Goal: Book appointment/travel/reservation

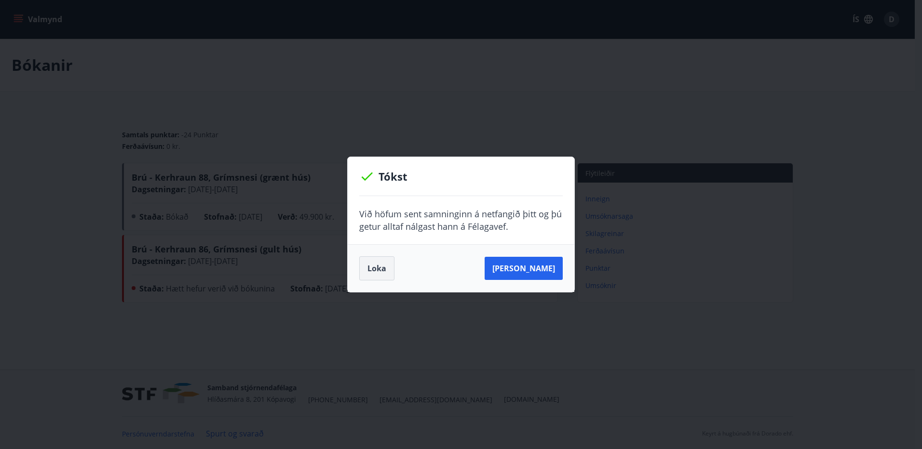
click at [378, 266] on button "Loka" at bounding box center [376, 269] width 35 height 24
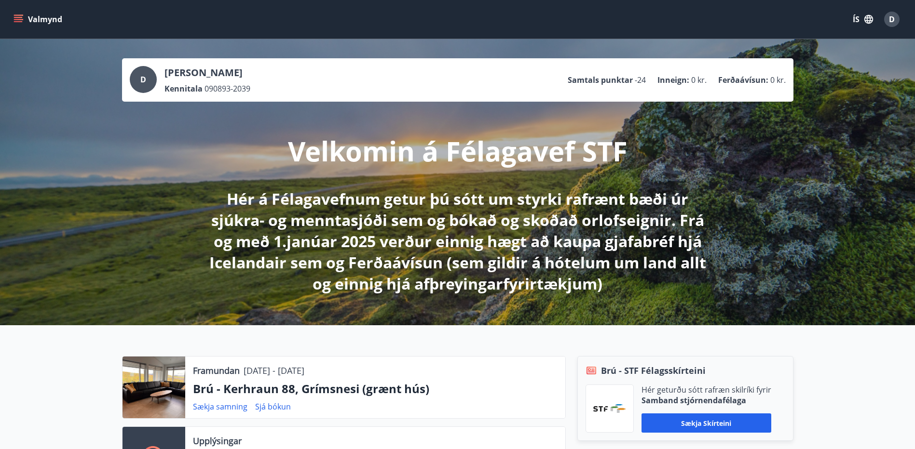
click at [24, 18] on button "Valmynd" at bounding box center [39, 19] width 54 height 17
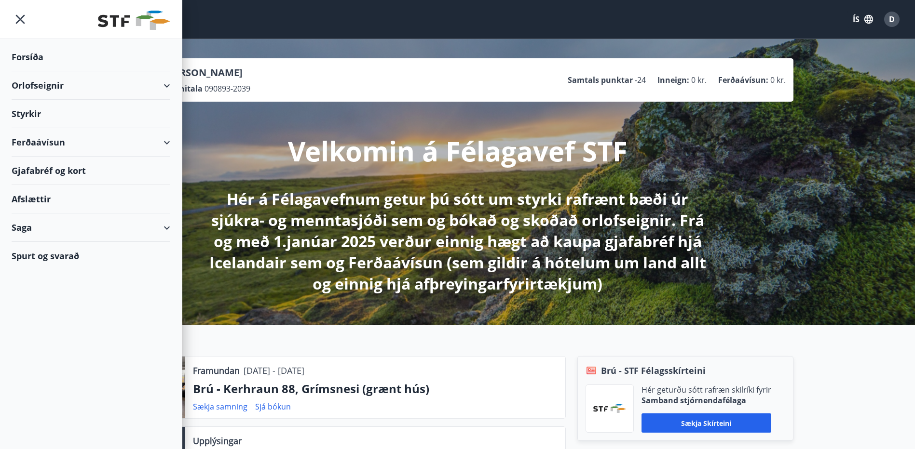
click at [328, 282] on p "Hér á Félagavefnum getur þú sótt um styrki rafrænt bæði úr sjúkra- og menntasjó…" at bounding box center [457, 242] width 509 height 106
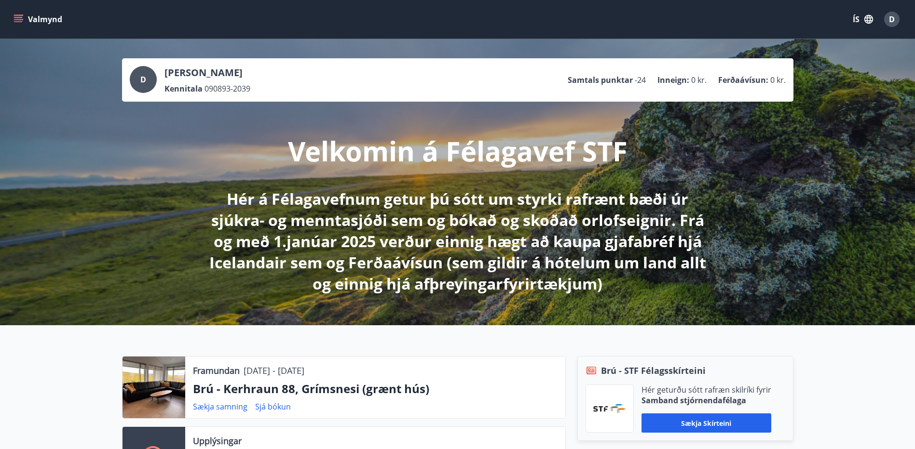
click at [27, 22] on button "Valmynd" at bounding box center [39, 19] width 54 height 17
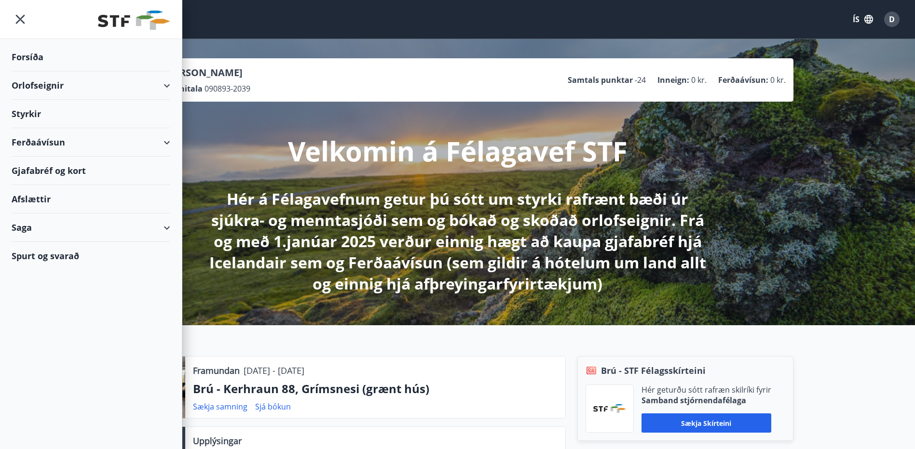
click at [84, 83] on div "Orlofseignir" at bounding box center [91, 85] width 159 height 28
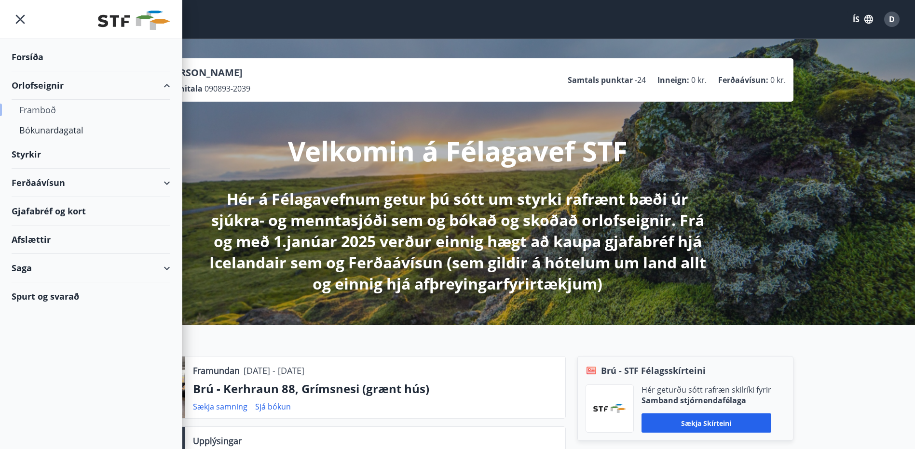
click at [43, 111] on div "Framboð" at bounding box center [90, 110] width 143 height 20
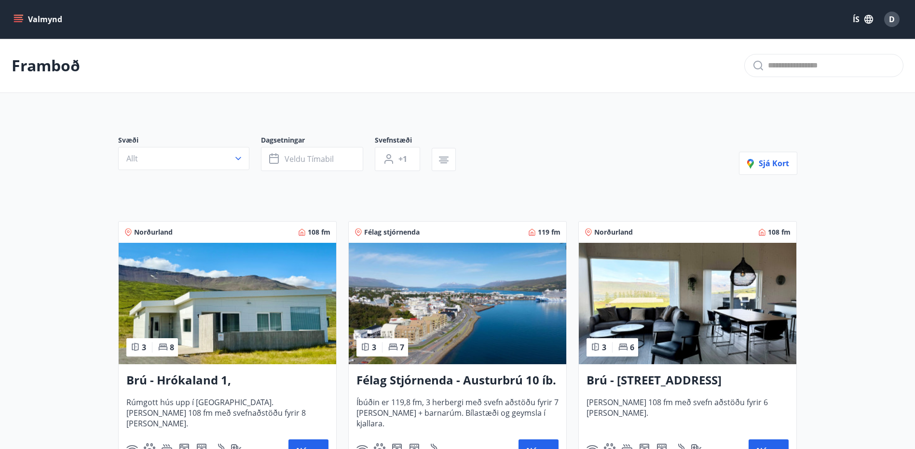
click at [18, 14] on icon "menu" at bounding box center [19, 19] width 10 height 10
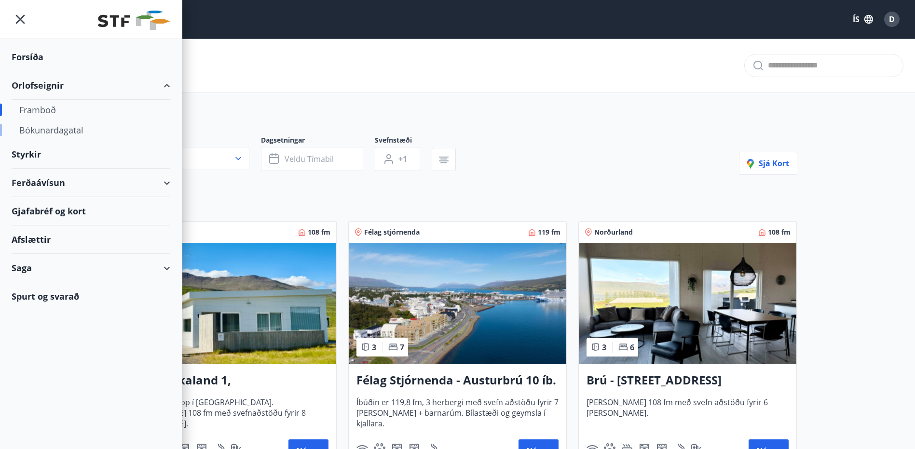
click at [71, 134] on div "Bókunardagatal" at bounding box center [90, 130] width 143 height 20
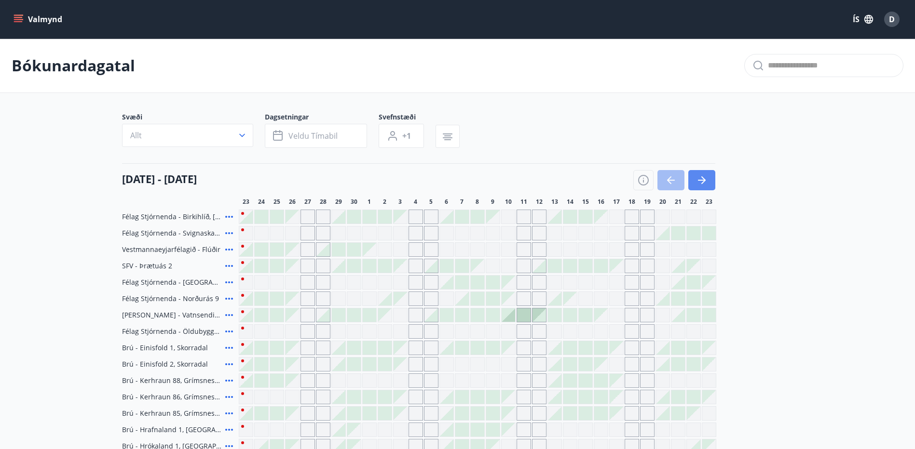
click at [700, 182] on icon "button" at bounding box center [702, 181] width 12 height 12
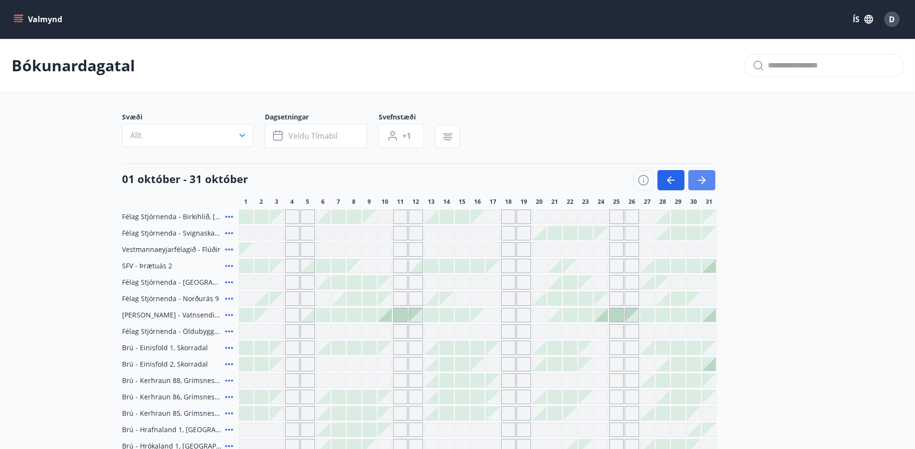
click at [703, 187] on button "button" at bounding box center [701, 180] width 27 height 20
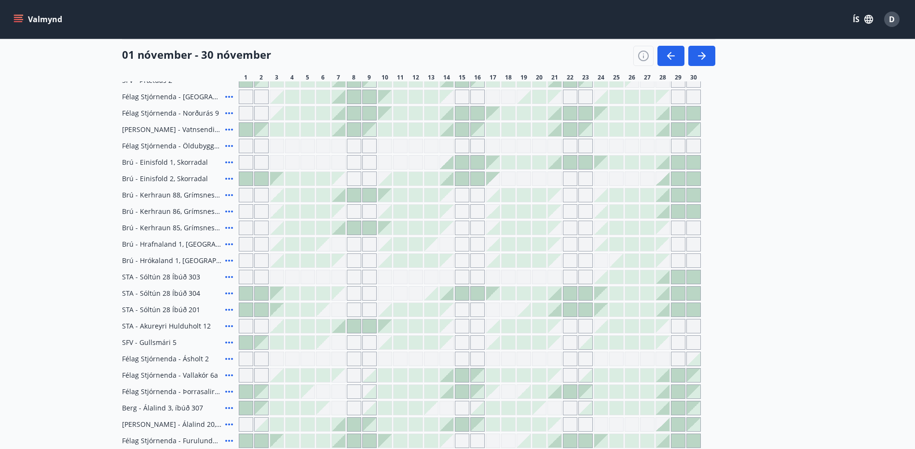
scroll to position [241, 0]
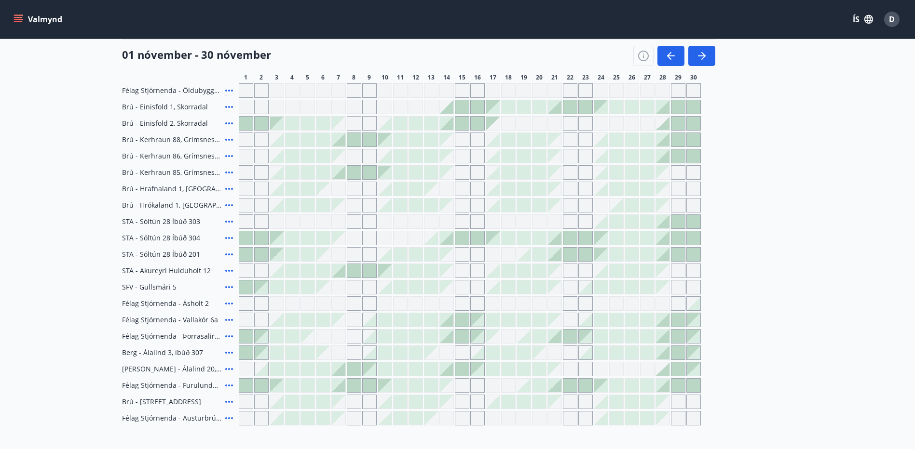
click at [152, 385] on span "Félag Stjórnenda - Furulundur 13b - [GEOGRAPHIC_DATA]" at bounding box center [171, 386] width 99 height 10
click at [178, 387] on span "Félag Stjórnenda - Furulundur 13b - [GEOGRAPHIC_DATA]" at bounding box center [171, 386] width 99 height 10
click at [228, 385] on icon at bounding box center [229, 386] width 8 height 2
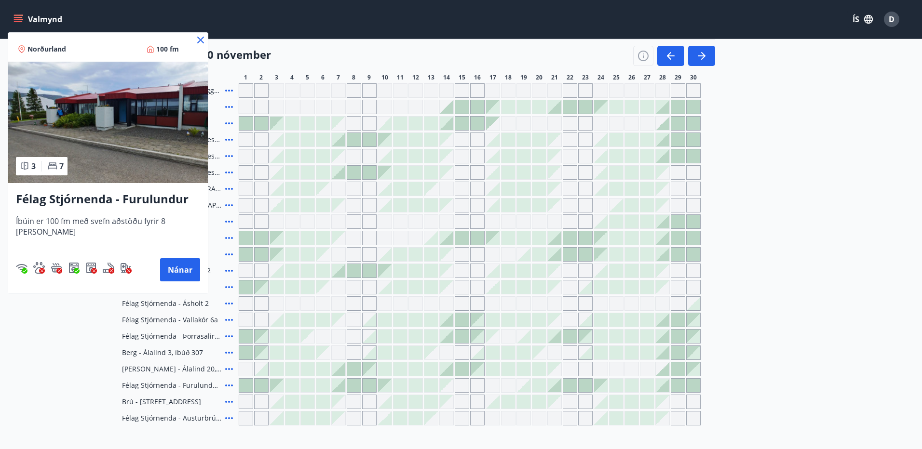
click at [763, 212] on div at bounding box center [461, 224] width 922 height 449
click at [202, 41] on div "01 nóvember - 30 nóvember" at bounding box center [418, 52] width 593 height 27
click at [202, 38] on div "Valmynd ÍS D" at bounding box center [457, 19] width 915 height 39
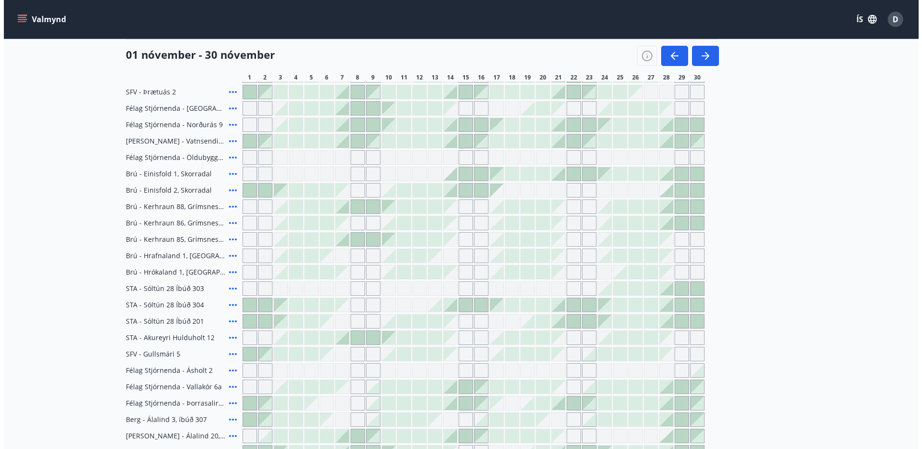
scroll to position [145, 0]
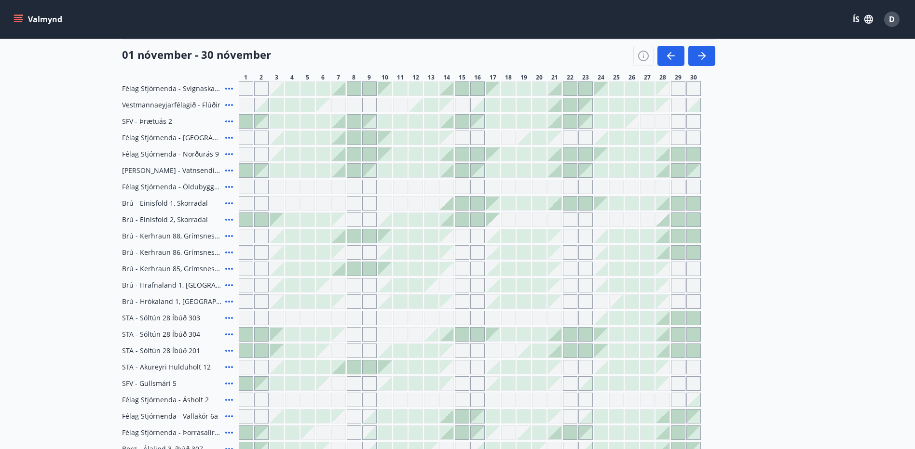
click at [227, 201] on icon at bounding box center [229, 204] width 12 height 12
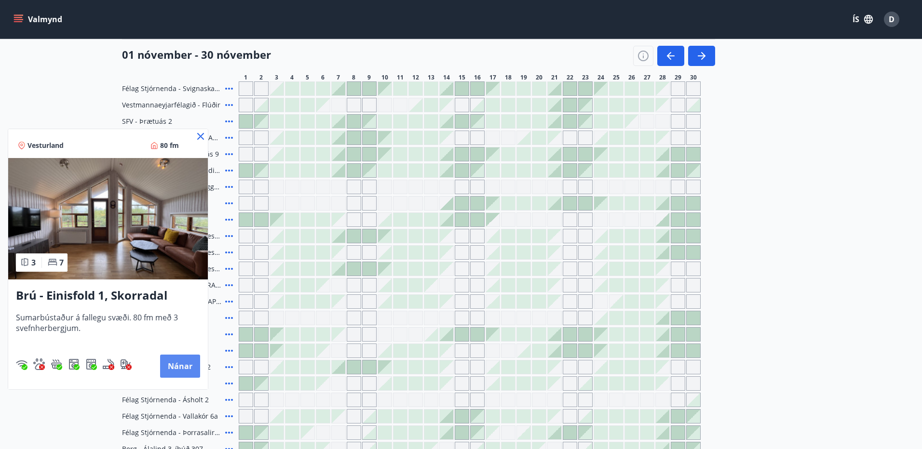
click at [184, 367] on button "Nánar" at bounding box center [180, 366] width 40 height 23
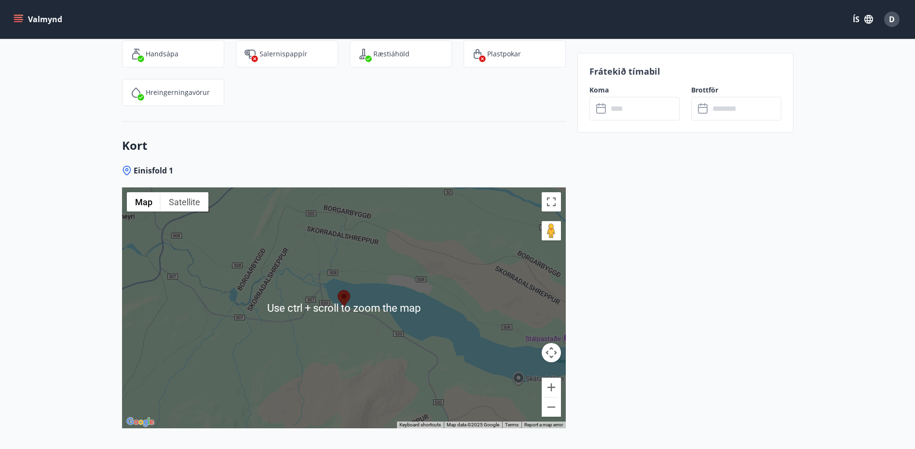
scroll to position [1591, 0]
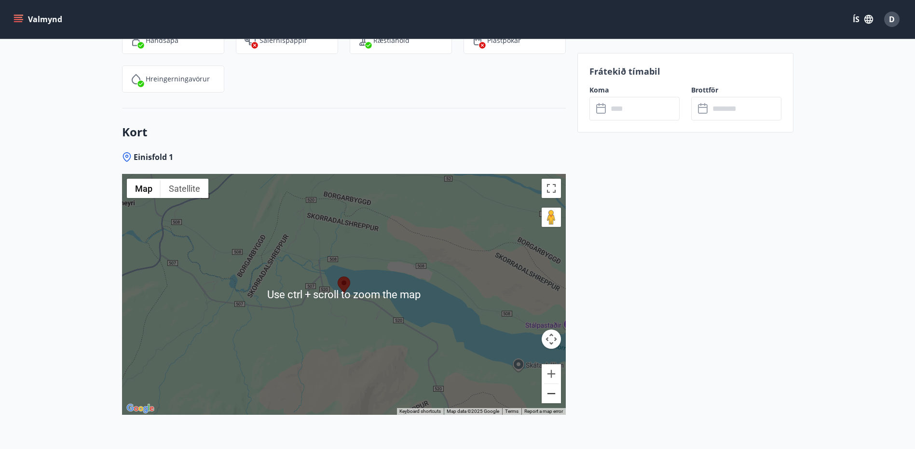
click at [548, 396] on button "Zoom out" at bounding box center [551, 393] width 19 height 19
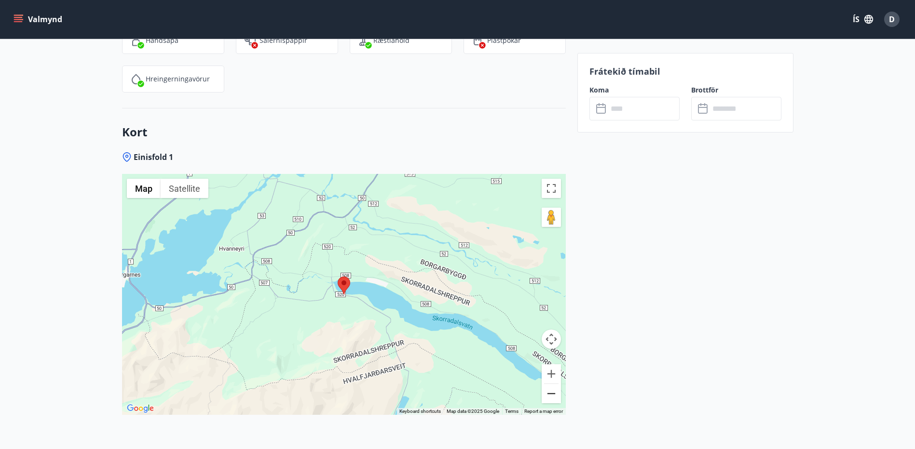
click at [549, 396] on button "Zoom out" at bounding box center [551, 393] width 19 height 19
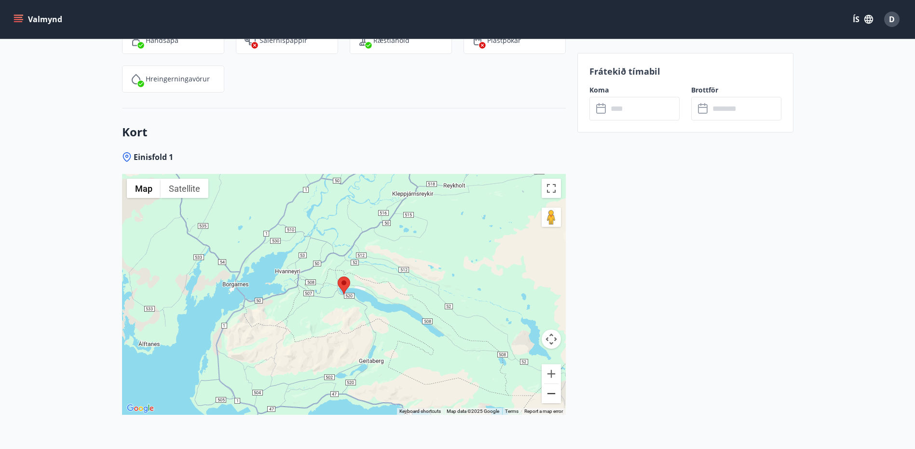
click at [549, 396] on button "Zoom out" at bounding box center [551, 393] width 19 height 19
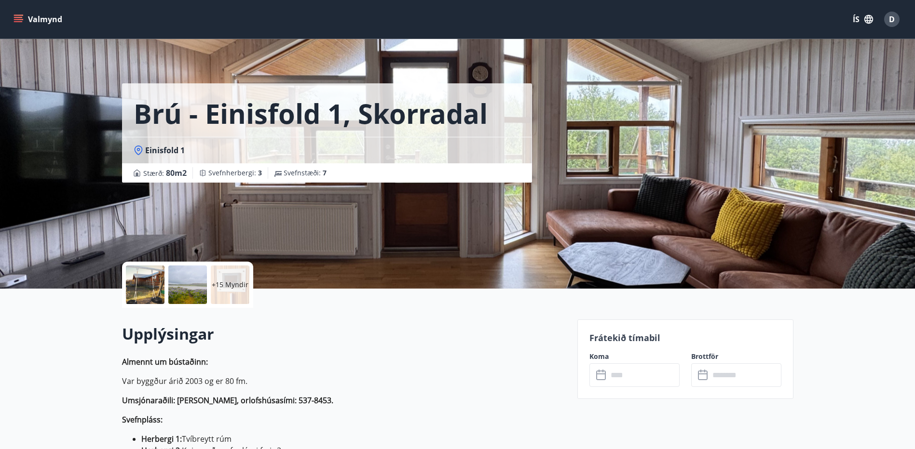
scroll to position [0, 0]
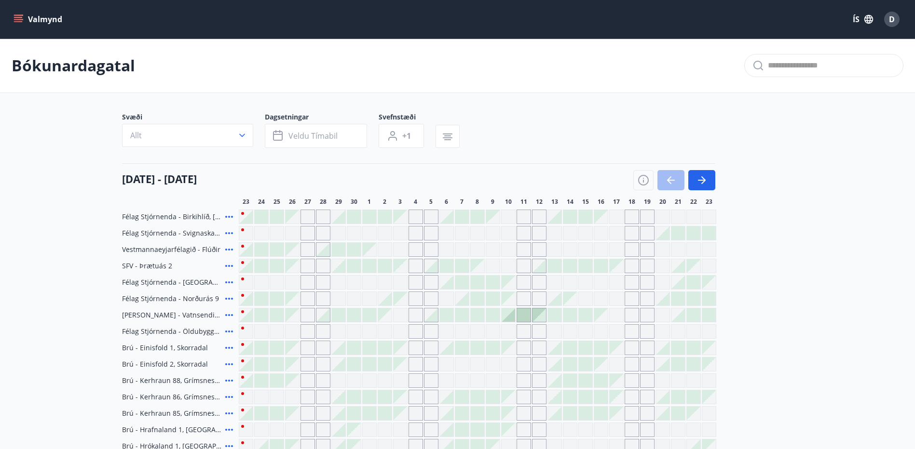
click at [160, 317] on span "[PERSON_NAME] - Vatnsendi Ólafsfirði" at bounding box center [171, 316] width 99 height 10
click at [228, 314] on icon at bounding box center [229, 316] width 12 height 12
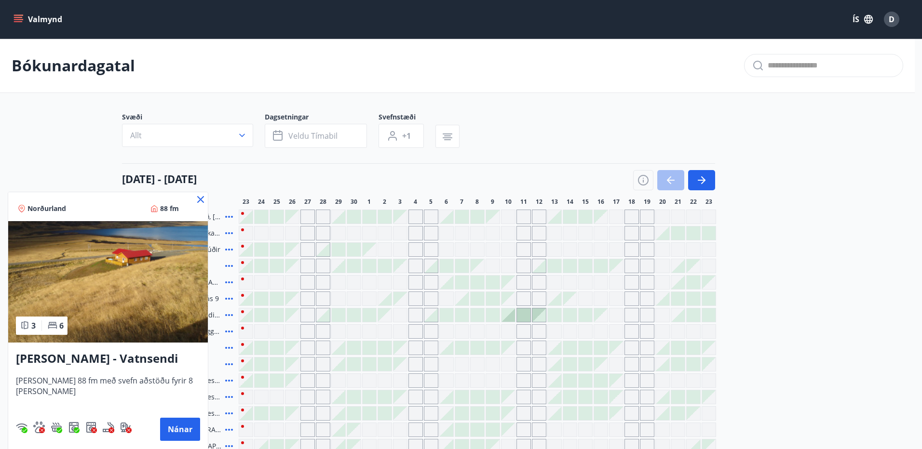
click at [778, 289] on div at bounding box center [461, 224] width 922 height 449
click at [191, 197] on div "[DATE] - [DATE] 24 25 26 27 28 29 30 1 2 3 4 5 6 7 8 9 10 11 12 13 14 15 16 17 …" at bounding box center [457, 184] width 671 height 42
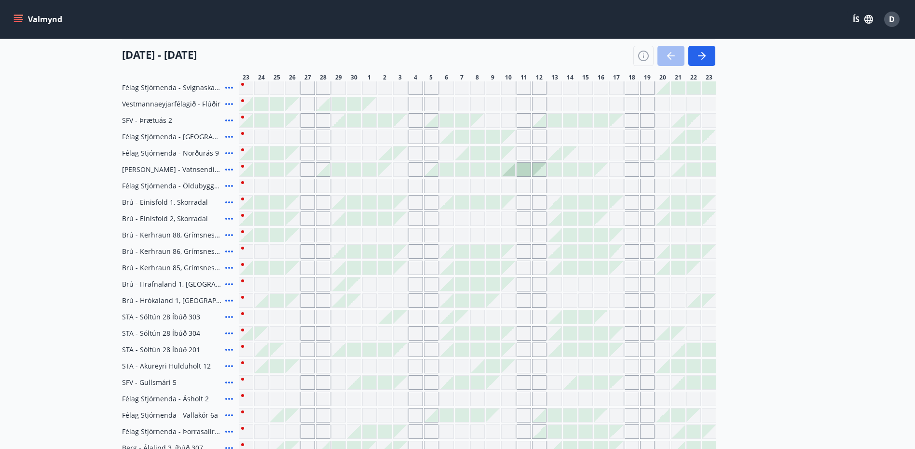
scroll to position [145, 0]
click at [700, 54] on icon "button" at bounding box center [702, 56] width 12 height 12
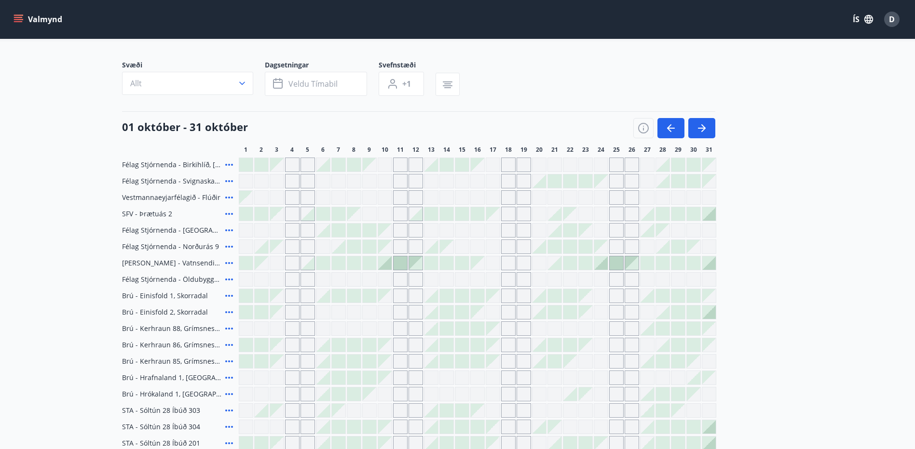
scroll to position [48, 0]
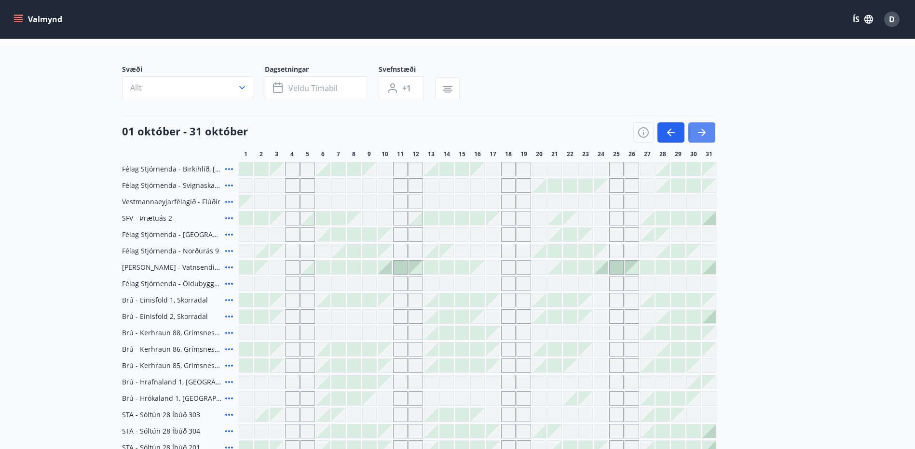
click at [692, 131] on button "button" at bounding box center [701, 132] width 27 height 20
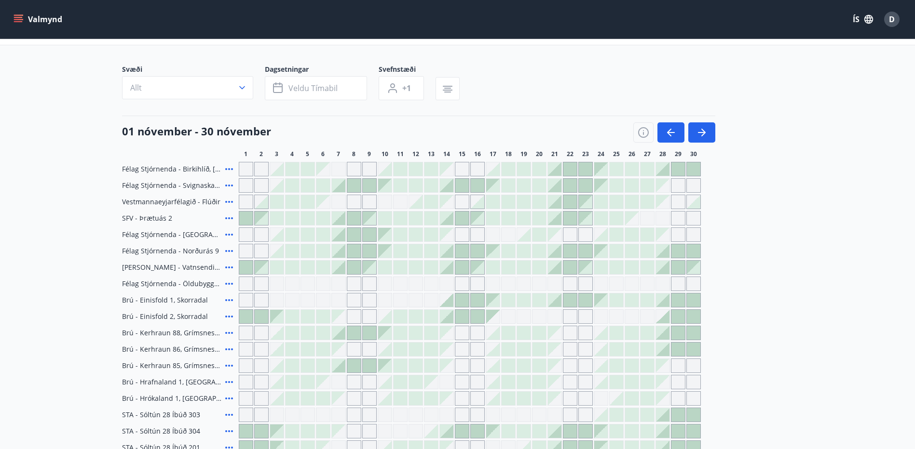
click at [229, 184] on icon at bounding box center [229, 186] width 12 height 12
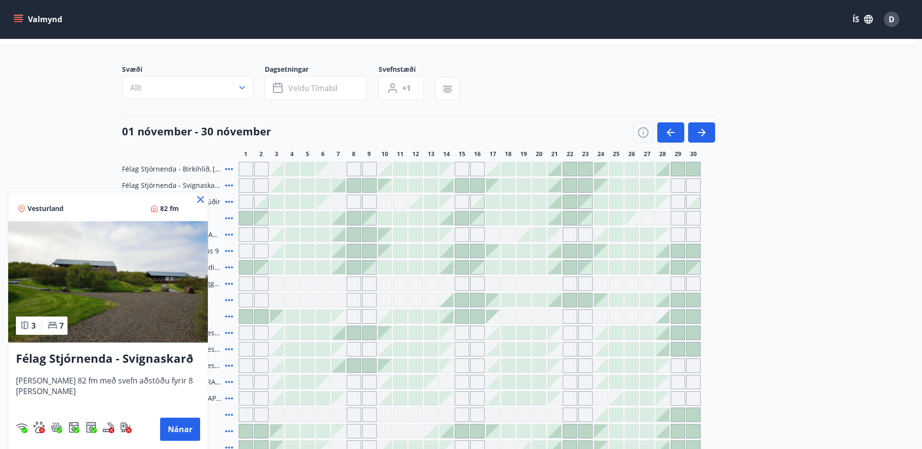
click at [775, 194] on div at bounding box center [461, 224] width 922 height 449
click at [198, 199] on span "Vestmannaeyjarfélagið - Flúðir" at bounding box center [171, 202] width 98 height 10
click at [201, 199] on span "Vestmannaeyjarfélagið - Flúðir" at bounding box center [171, 202] width 98 height 10
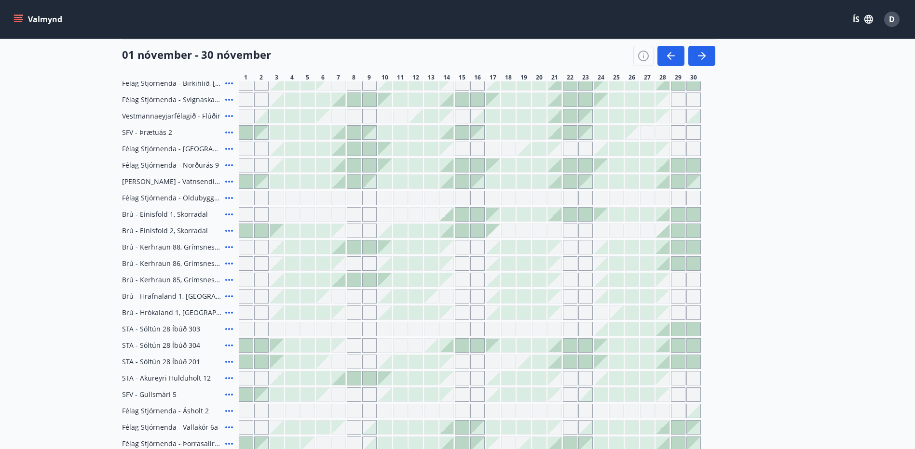
scroll to position [144, 0]
